Goal: Book appointment/travel/reservation

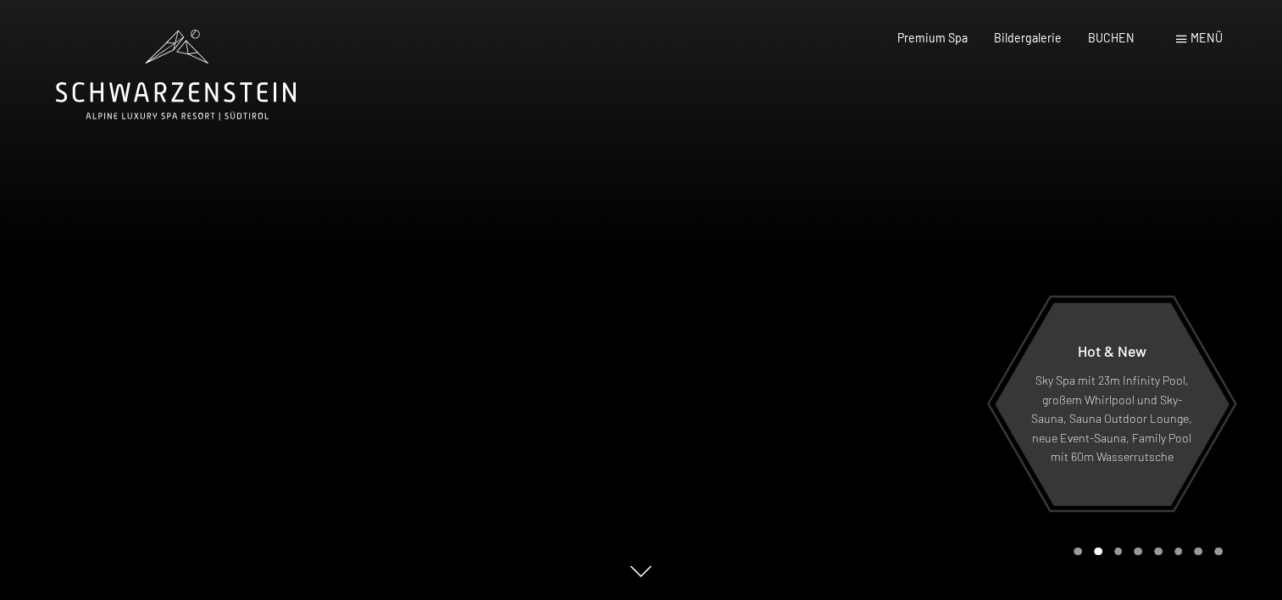
click at [1202, 40] on span "Menü" at bounding box center [1207, 38] width 32 height 14
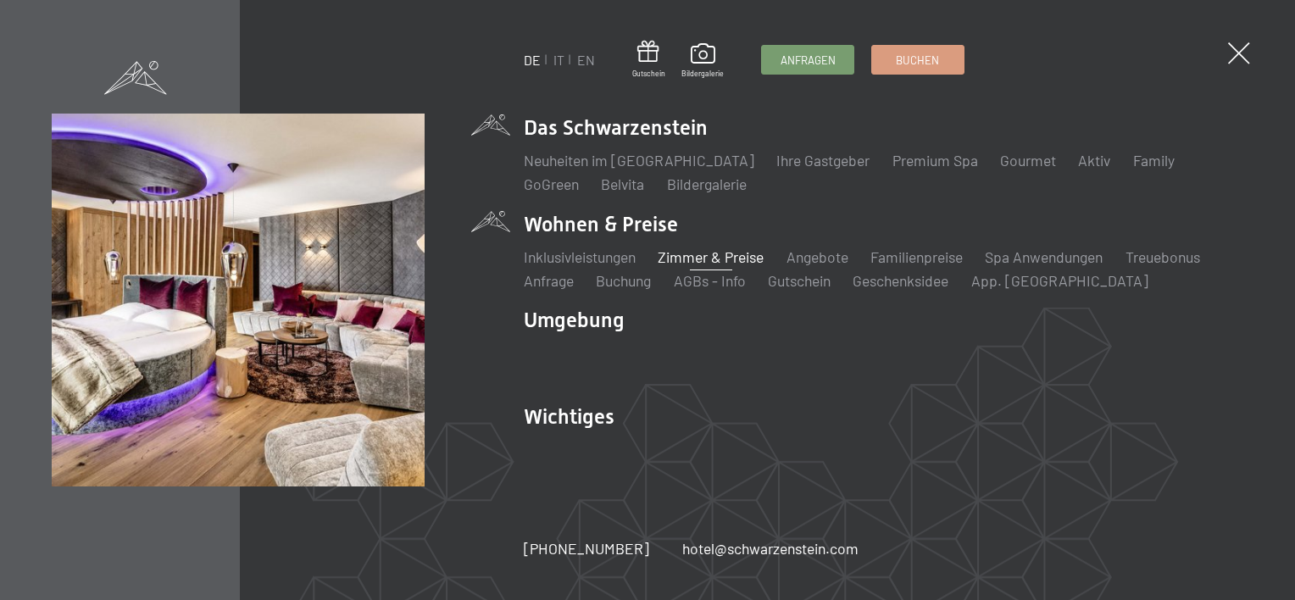
click at [696, 252] on link "Zimmer & Preise" at bounding box center [711, 256] width 106 height 19
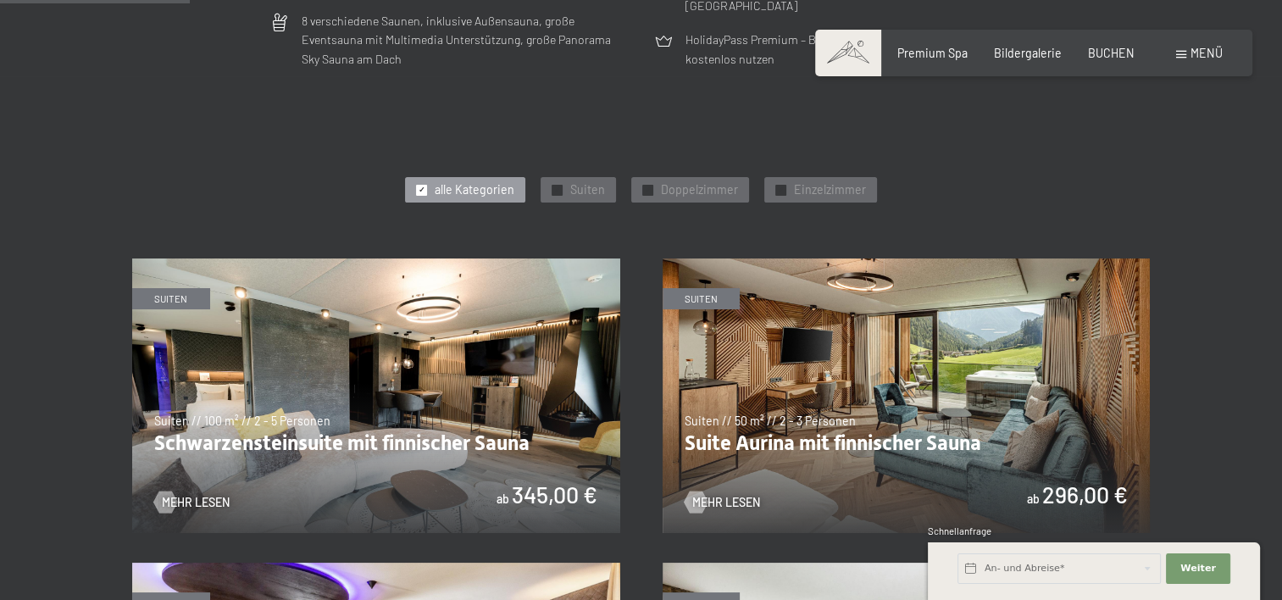
scroll to position [763, 0]
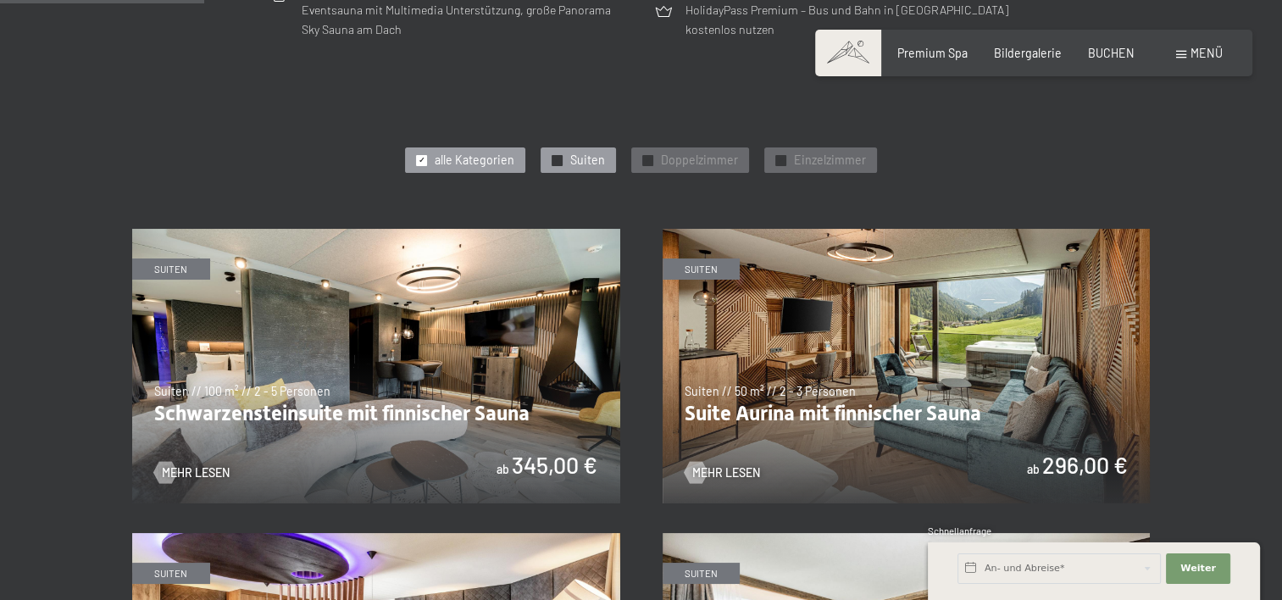
click at [563, 159] on div at bounding box center [557, 160] width 11 height 11
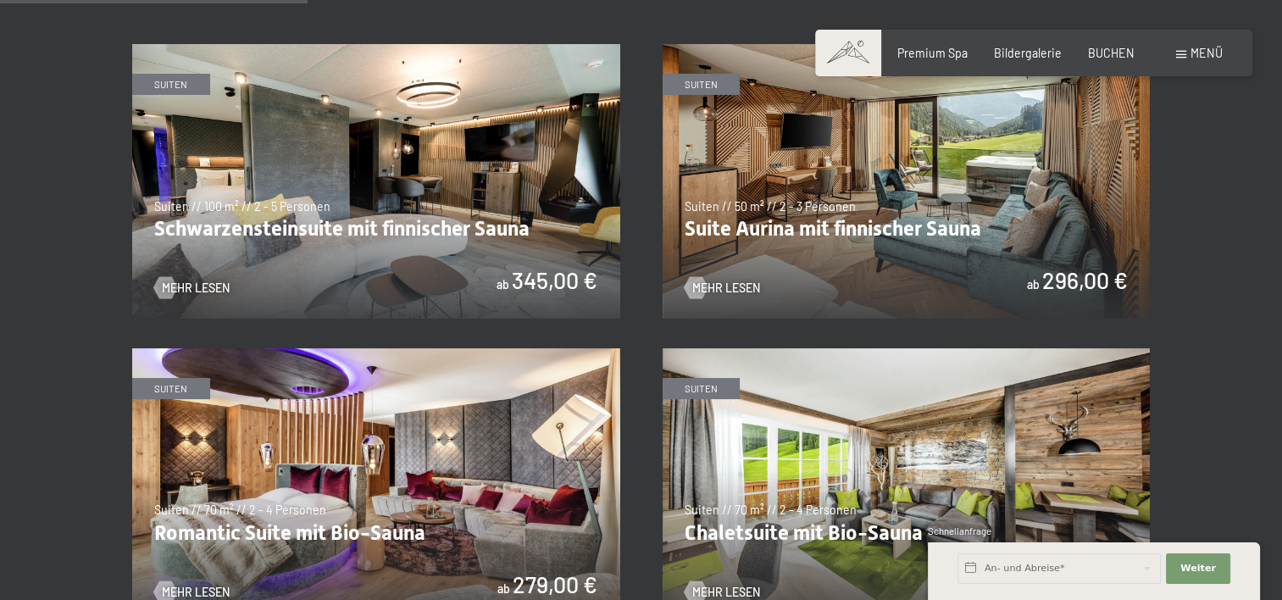
scroll to position [847, 0]
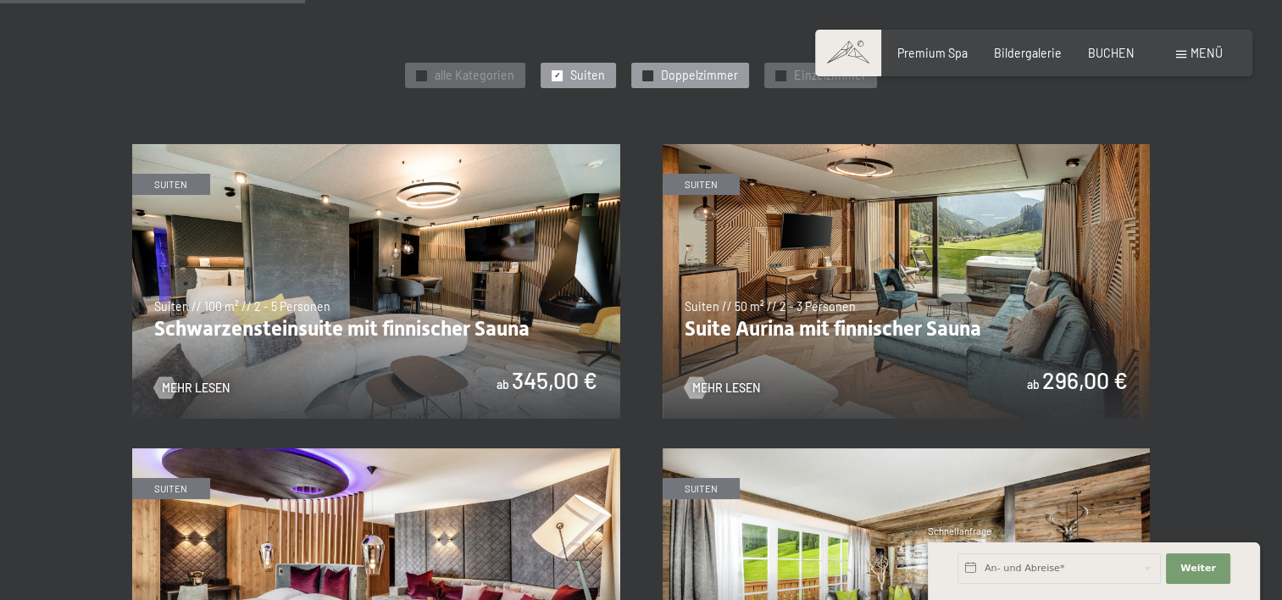
click at [685, 76] on span "Doppelzimmer" at bounding box center [699, 75] width 77 height 17
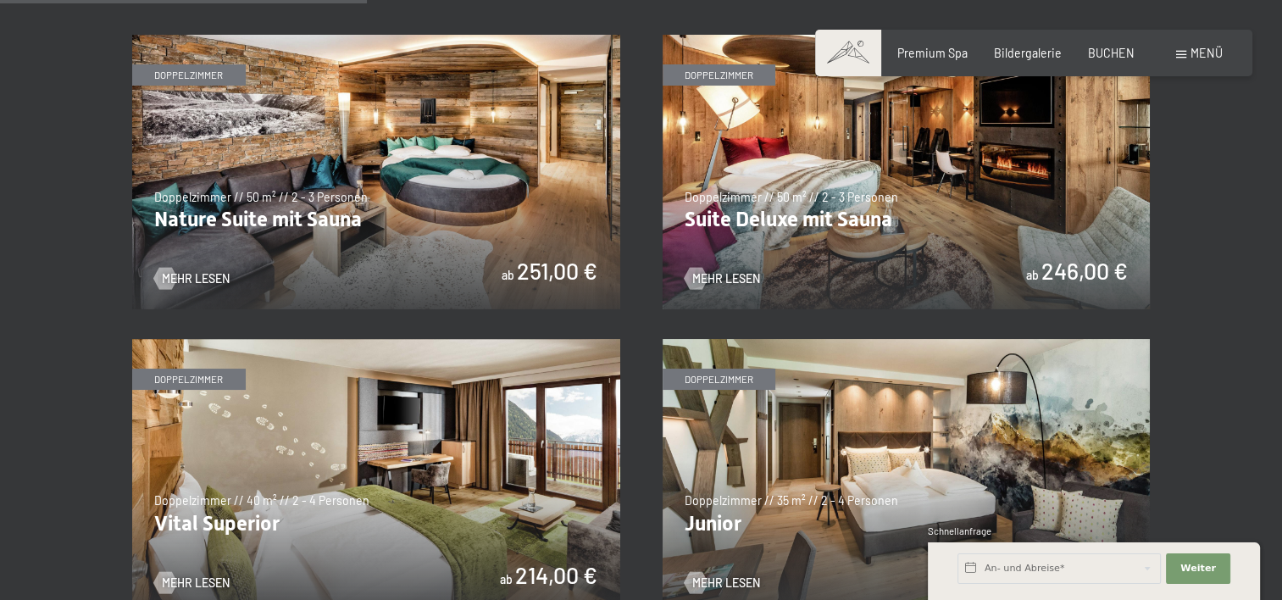
scroll to position [932, 0]
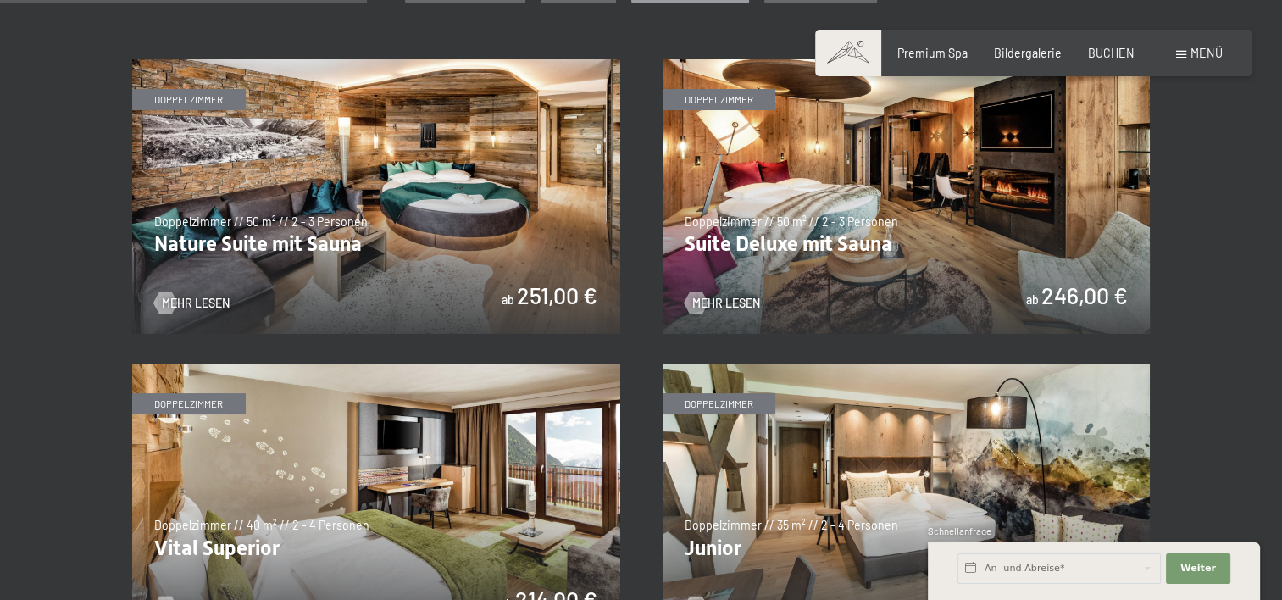
click at [277, 247] on img at bounding box center [376, 196] width 488 height 275
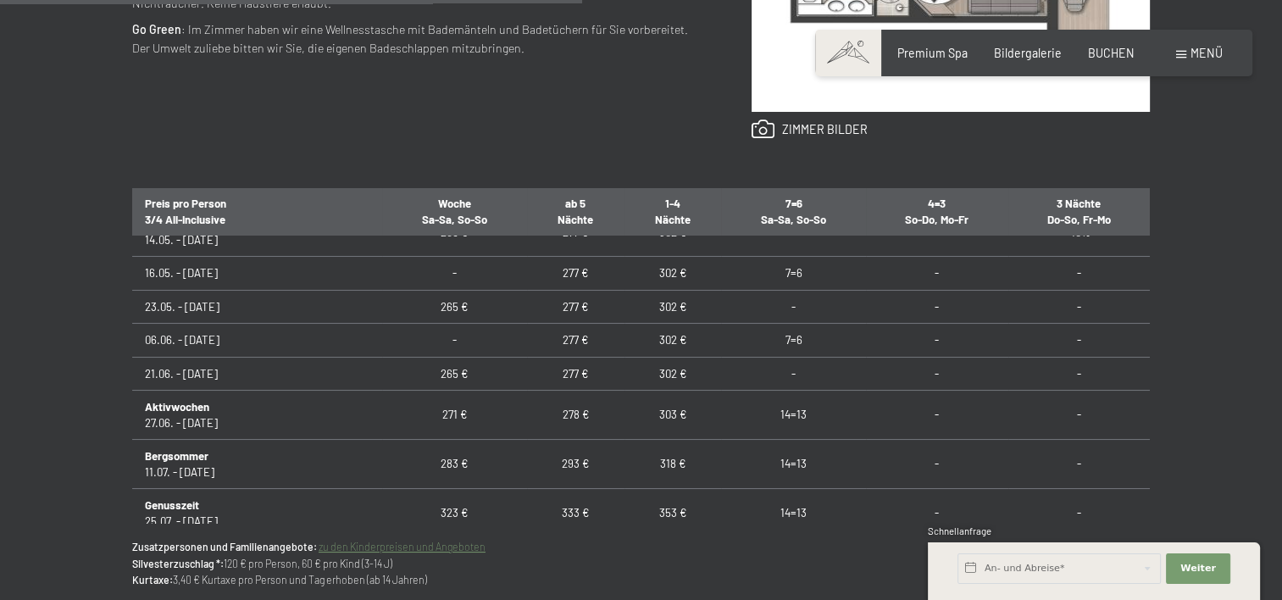
scroll to position [932, 0]
